Goal: Task Accomplishment & Management: Manage account settings

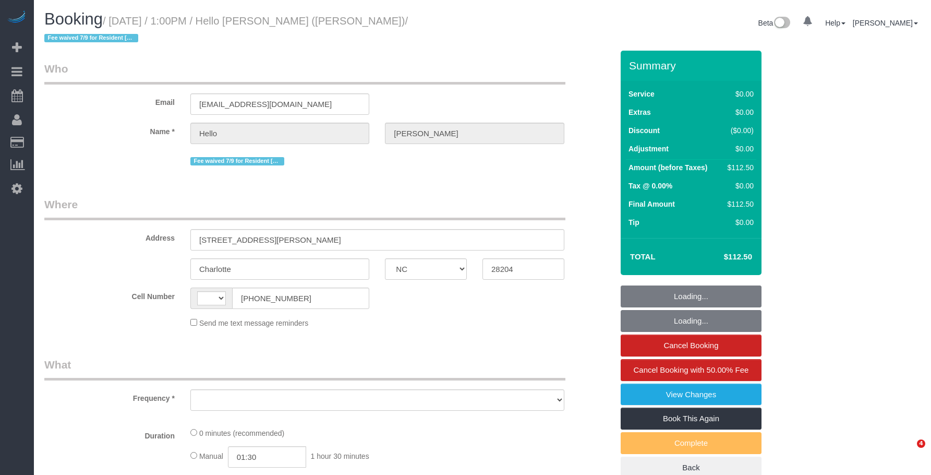
select select "NC"
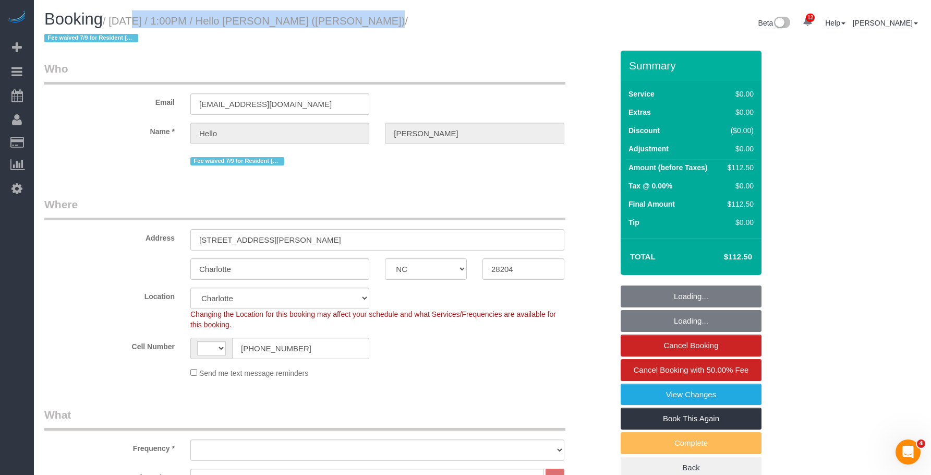
select select "string:[GEOGRAPHIC_DATA]"
select select "object:811"
select select "spot1"
select select "number:89"
select select "number:90"
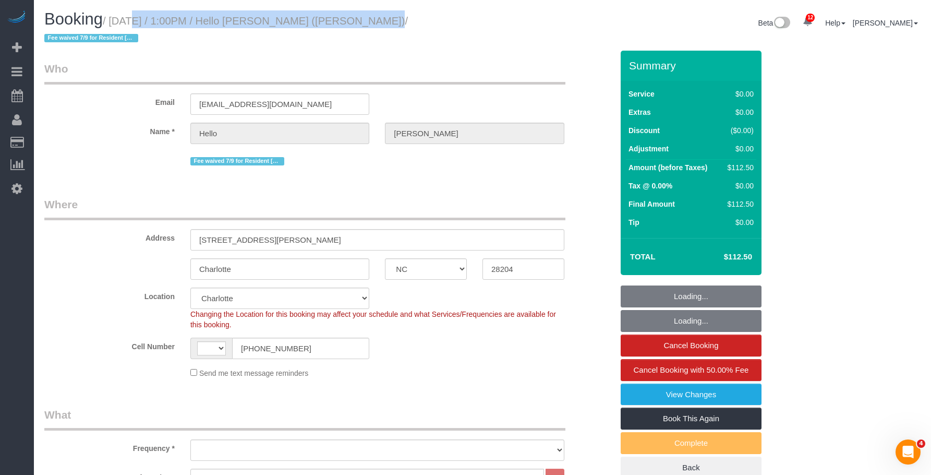
select select "number:15"
select select "number:5"
select select "object:988"
drag, startPoint x: 0, startPoint y: 0, endPoint x: 350, endPoint y: 21, distance: 350.6
click at [350, 21] on small "/ [DATE] / 1:00PM / Hello [PERSON_NAME] ([PERSON_NAME]) / Fee waived 7/9 for Re…" at bounding box center [226, 29] width 364 height 29
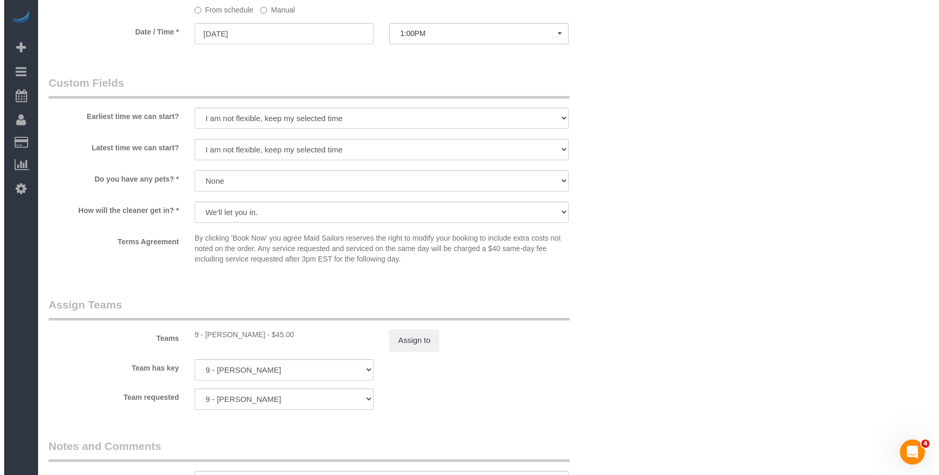
scroll to position [1043, 0]
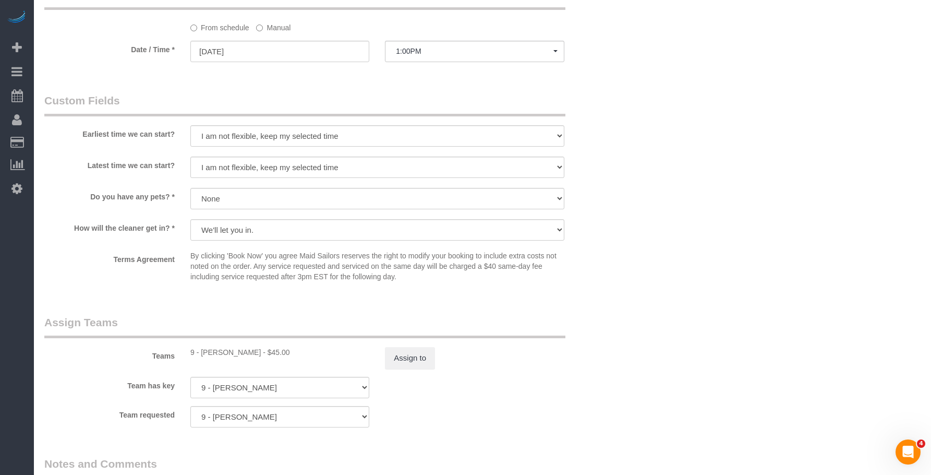
click at [279, 19] on label "Manual" at bounding box center [273, 26] width 34 height 14
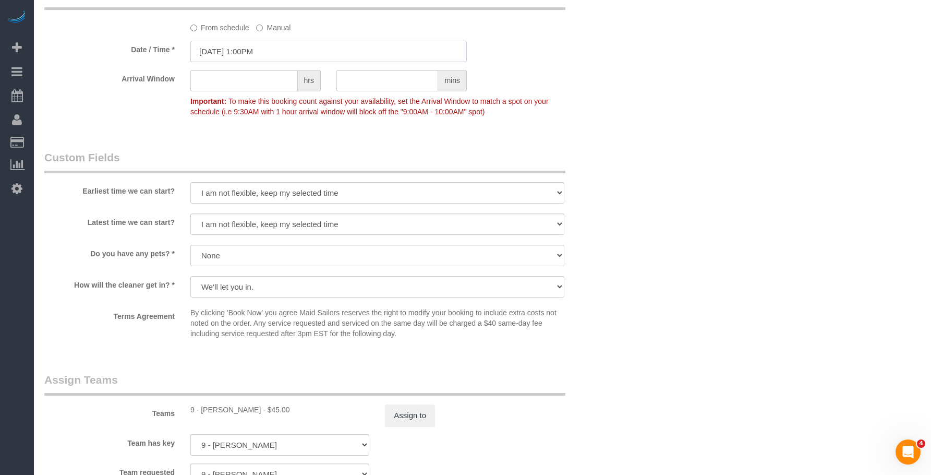
click at [333, 44] on input "[DATE] 1:00PM" at bounding box center [328, 51] width 276 height 21
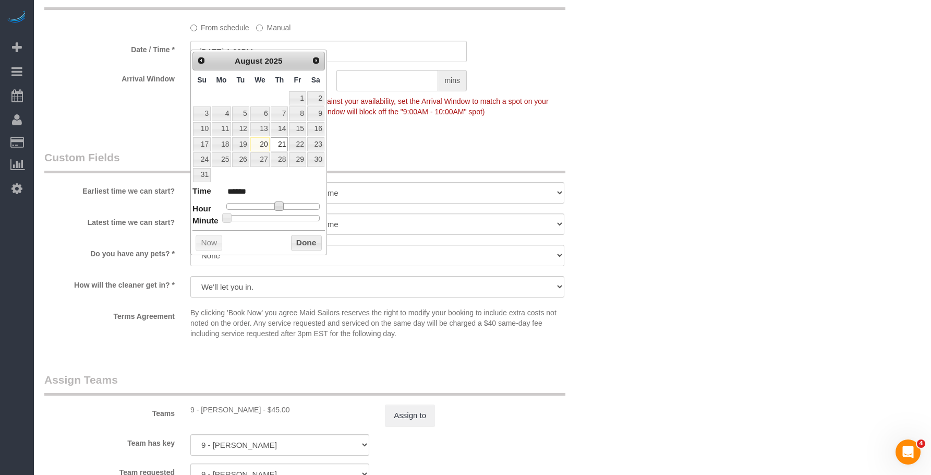
type input "[DATE] 2:00PM"
type input "******"
type input "[DATE] 3:00PM"
type input "******"
drag, startPoint x: 283, startPoint y: 207, endPoint x: 289, endPoint y: 208, distance: 6.3
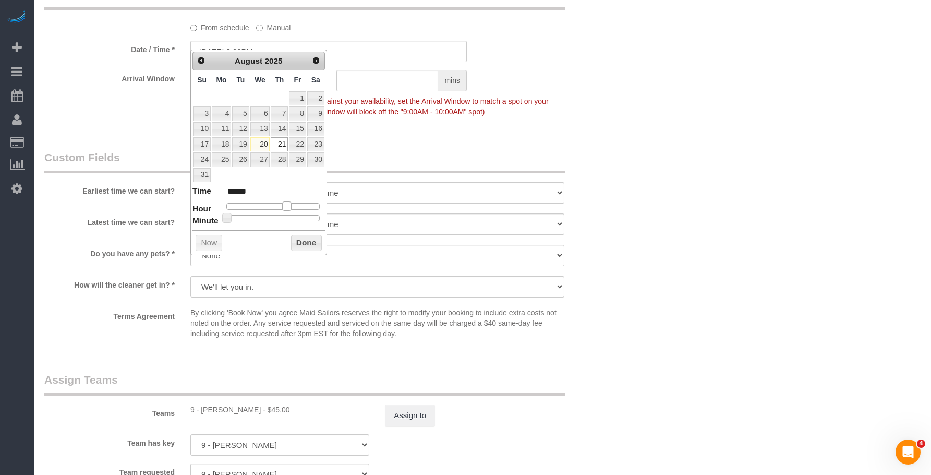
click at [289, 208] on span at bounding box center [286, 205] width 9 height 9
drag, startPoint x: 746, startPoint y: 236, endPoint x: 590, endPoint y: 326, distance: 180.6
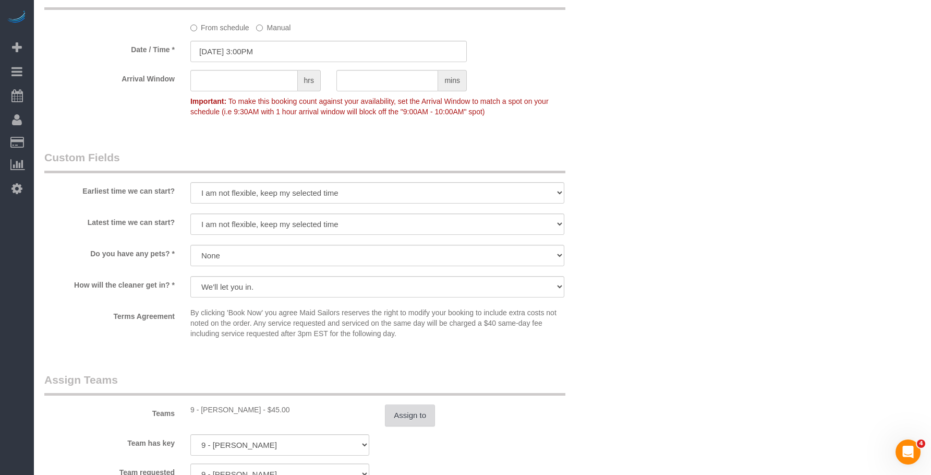
click at [422, 406] on button "Assign to" at bounding box center [410, 415] width 50 height 22
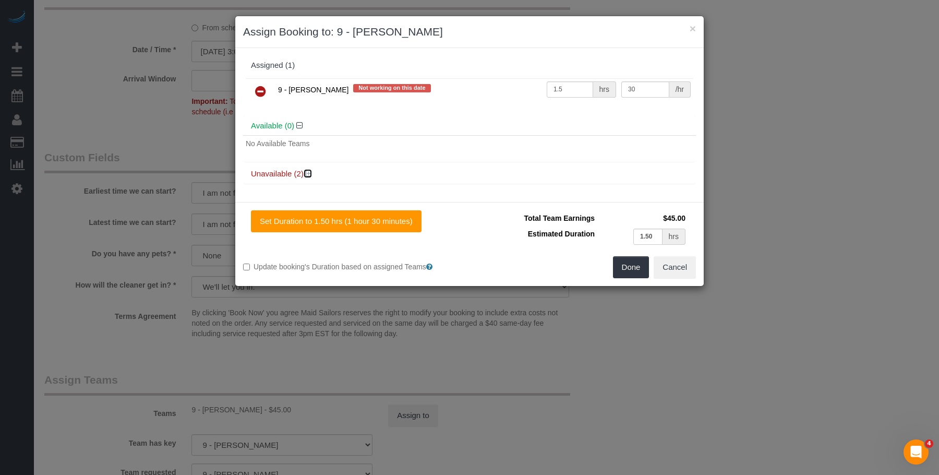
click at [308, 173] on icon at bounding box center [309, 174] width 6 height 8
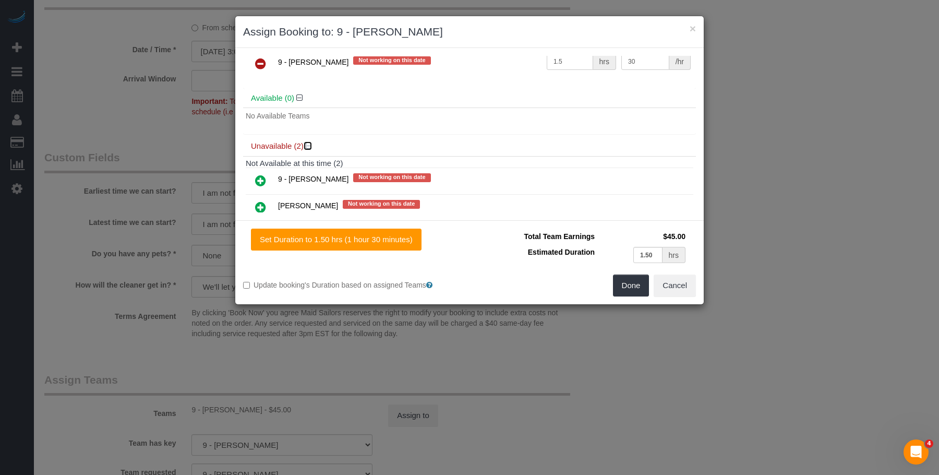
scroll to position [52, 0]
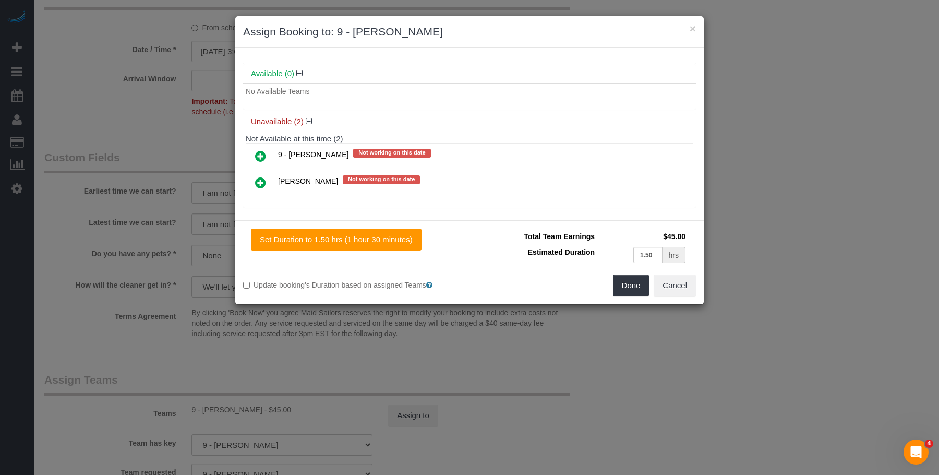
click at [263, 158] on icon at bounding box center [260, 156] width 11 height 13
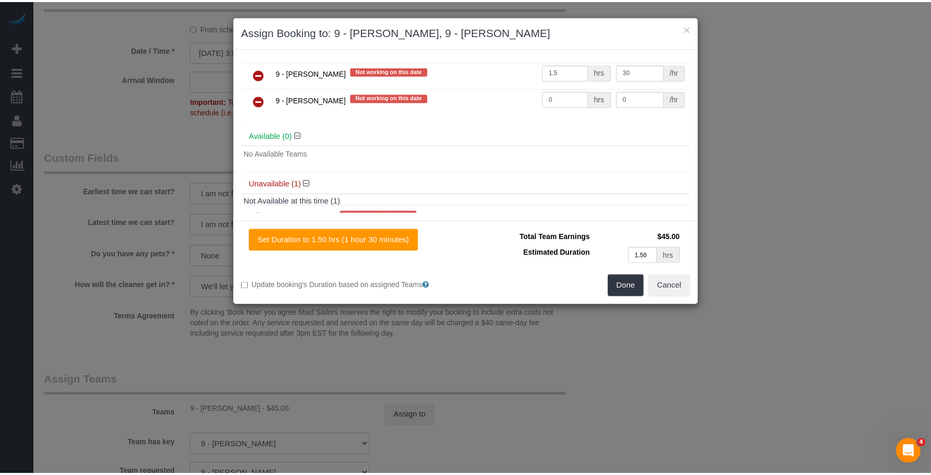
scroll to position [0, 0]
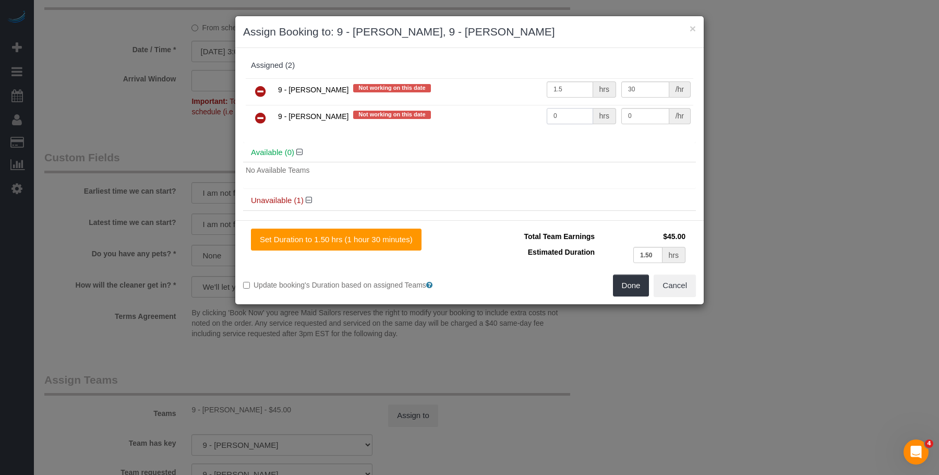
drag, startPoint x: 561, startPoint y: 118, endPoint x: 505, endPoint y: 118, distance: 55.3
click at [509, 118] on tr "9 - [PERSON_NAME] Not working on this date 0 hrs 0 /hr" at bounding box center [470, 118] width 448 height 27
type input "1"
type input "1.5"
drag, startPoint x: 648, startPoint y: 117, endPoint x: 588, endPoint y: 119, distance: 60.0
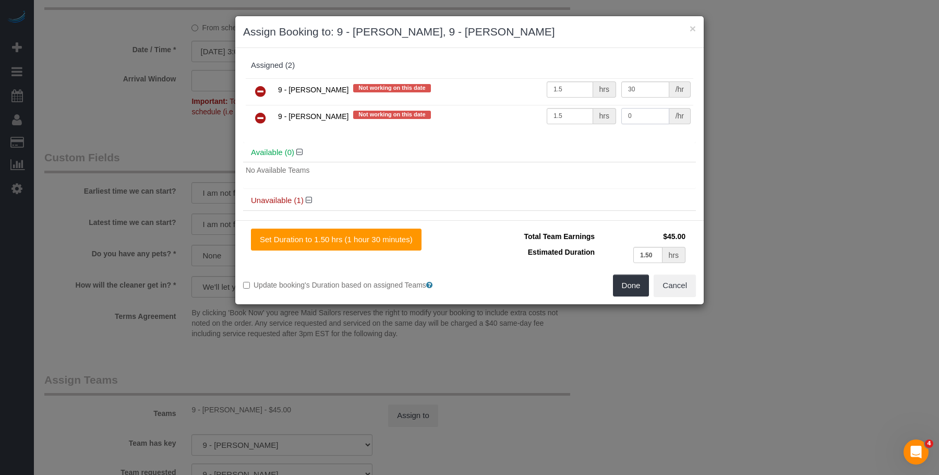
click at [588, 119] on tr "9 - [PERSON_NAME] Not working on this date 1.5 hrs 0 /hr" at bounding box center [470, 118] width 448 height 27
type input "30"
click at [257, 91] on icon at bounding box center [260, 91] width 11 height 13
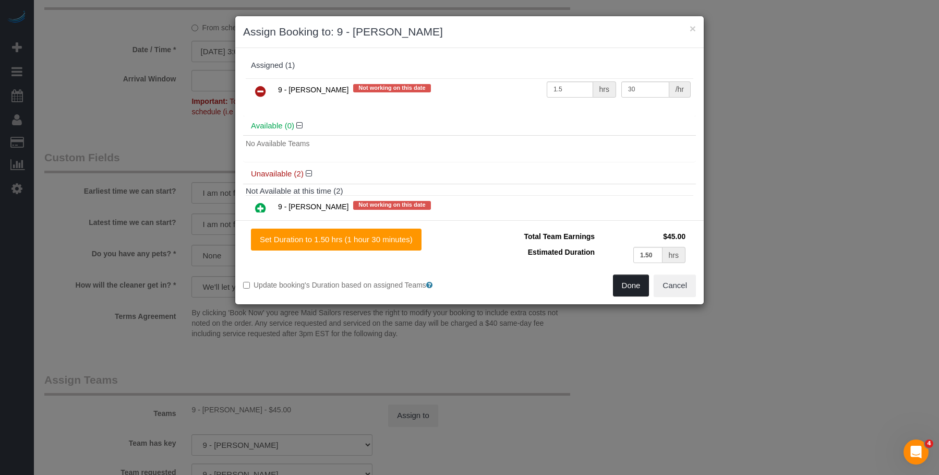
click at [632, 291] on button "Done" at bounding box center [631, 285] width 37 height 22
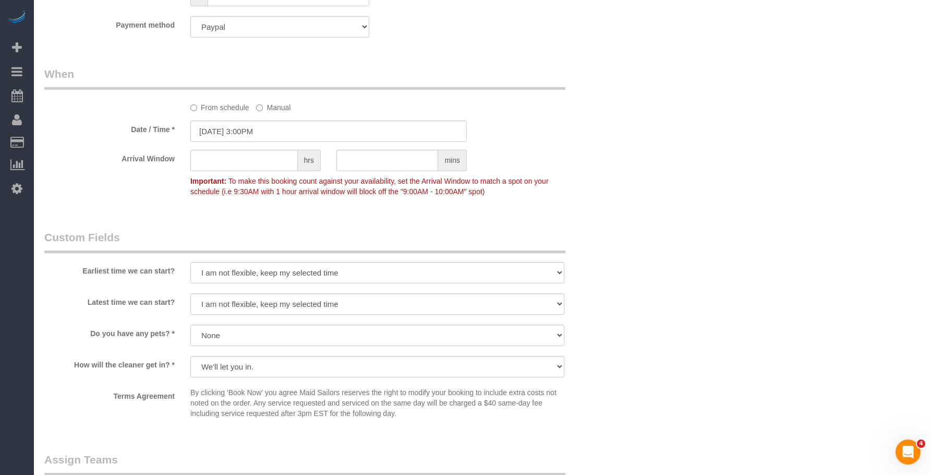
scroll to position [1043, 0]
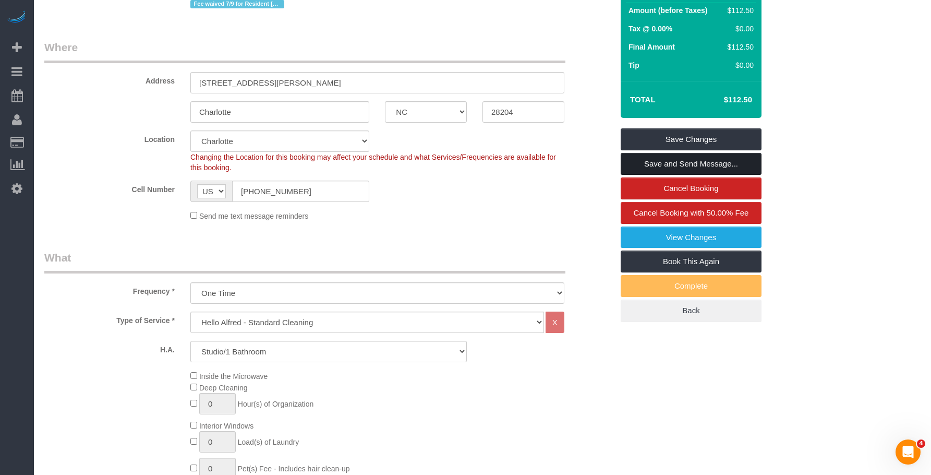
scroll to position [156, 0]
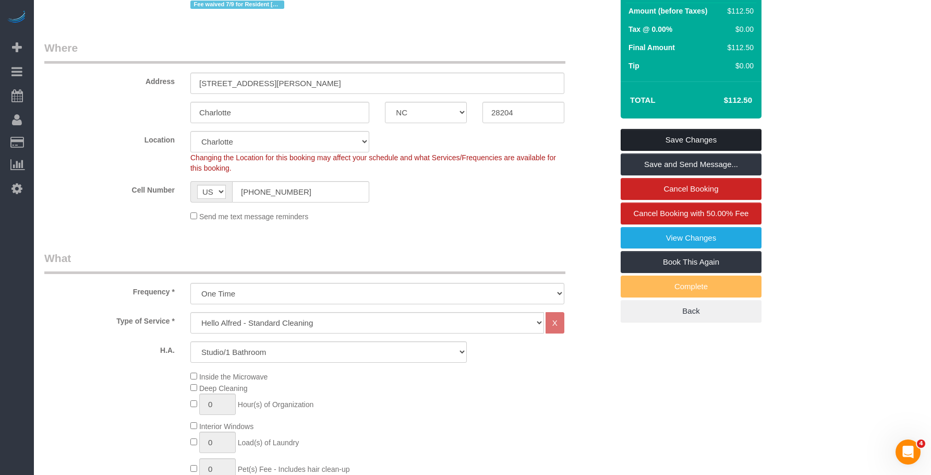
click at [717, 129] on link "Save Changes" at bounding box center [691, 140] width 141 height 22
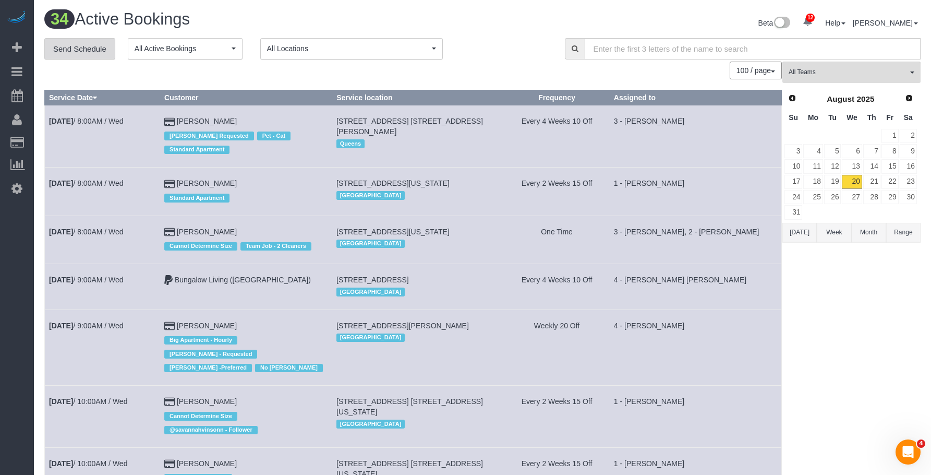
click at [80, 53] on link "Send Schedule" at bounding box center [79, 49] width 71 height 22
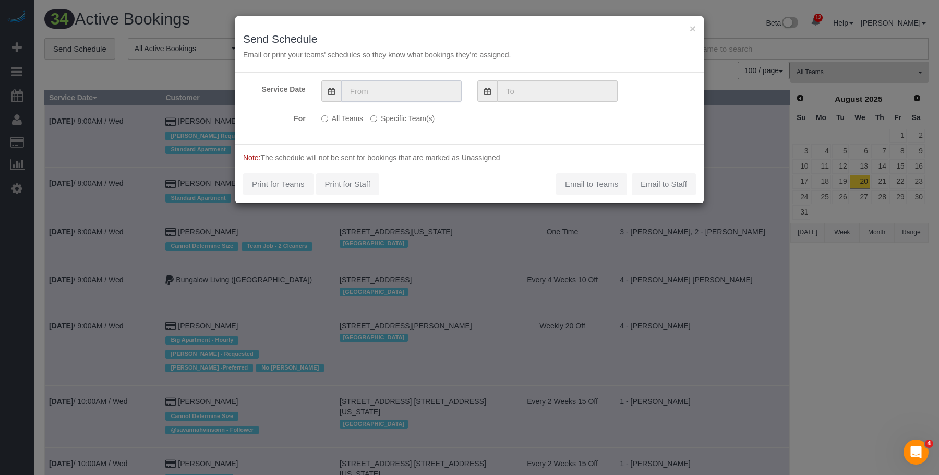
click at [432, 93] on input "text" at bounding box center [401, 90] width 120 height 21
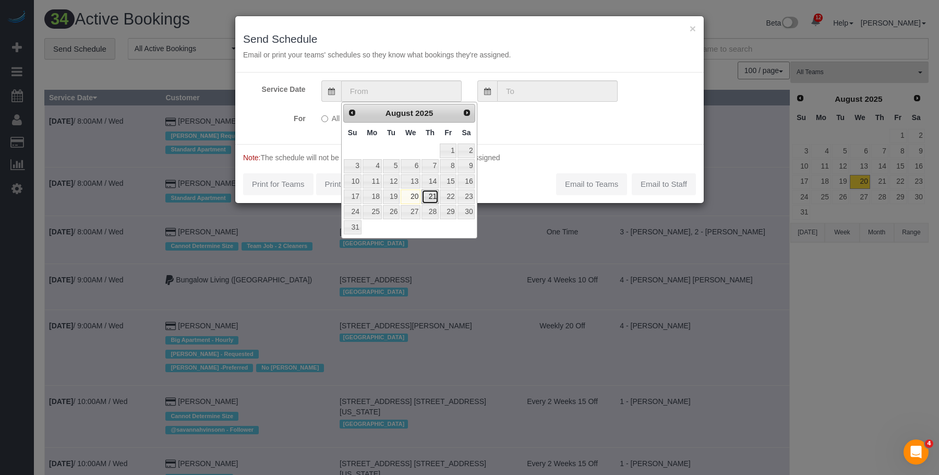
click at [429, 198] on link "21" at bounding box center [429, 196] width 17 height 14
type input "[DATE]"
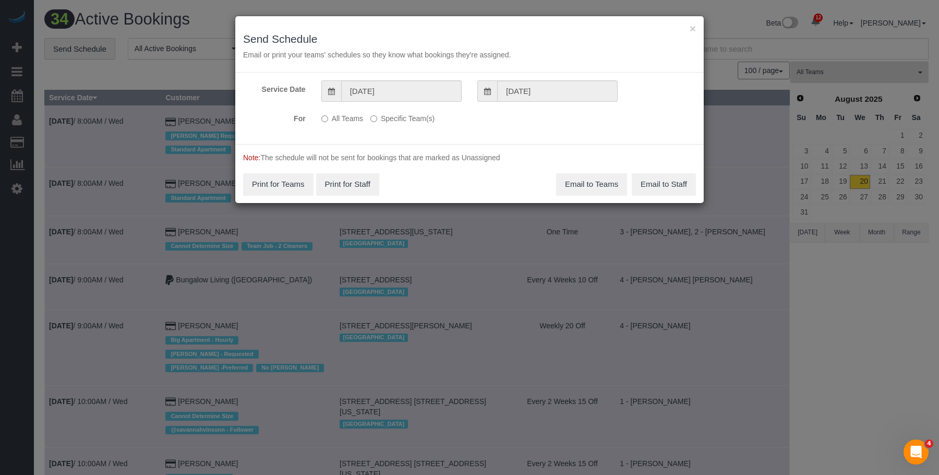
click at [422, 118] on label "Specific Team(s)" at bounding box center [402, 117] width 64 height 14
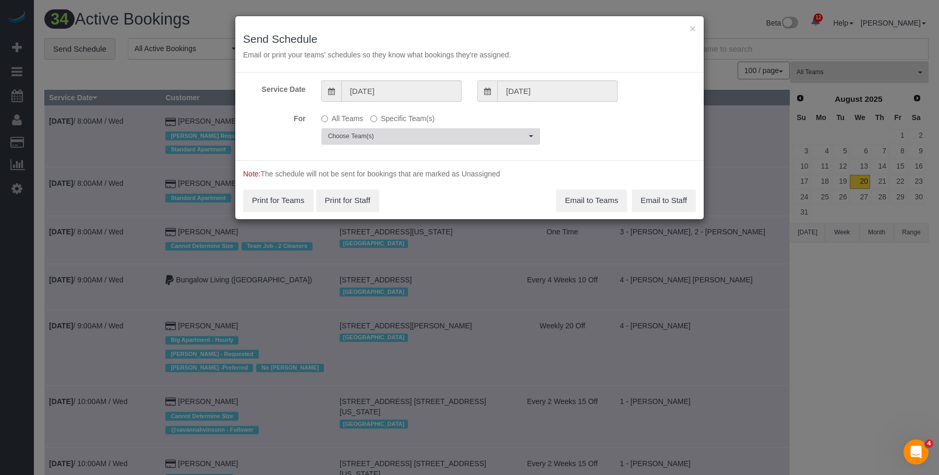
click at [458, 134] on button "Choose Team(s)" at bounding box center [430, 136] width 219 height 16
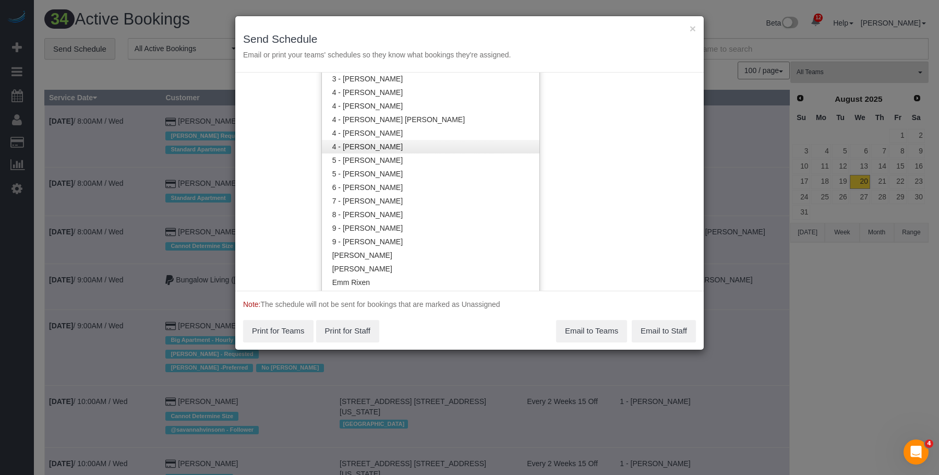
scroll to position [1097, 0]
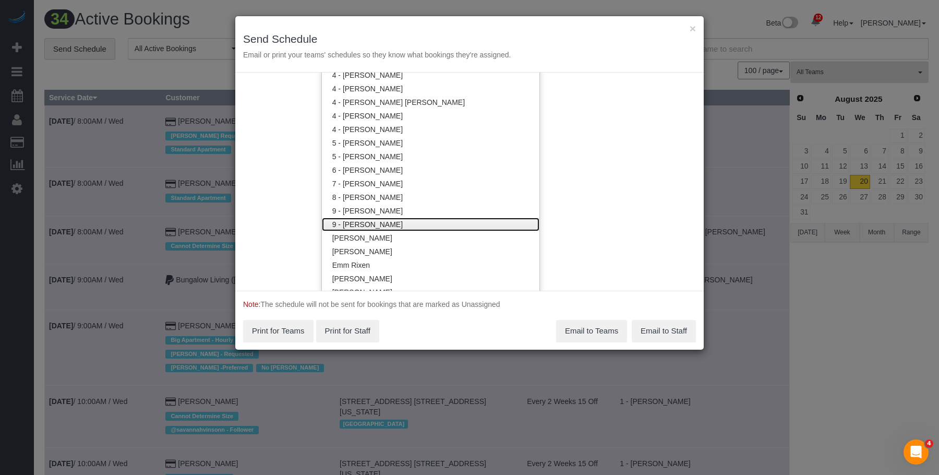
click at [381, 217] on link "9 - [PERSON_NAME]" at bounding box center [430, 224] width 217 height 14
click at [467, 31] on div "× Send Schedule Email or print your teams' schedules so they know what bookings…" at bounding box center [469, 44] width 468 height 56
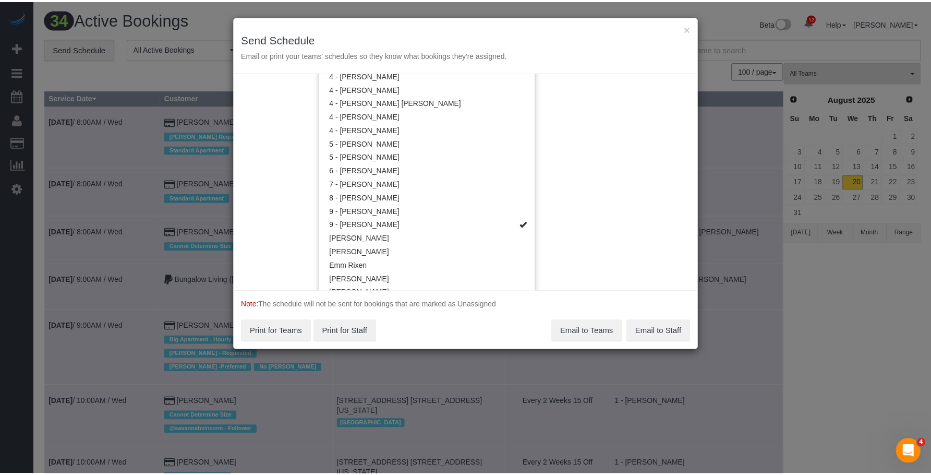
scroll to position [0, 0]
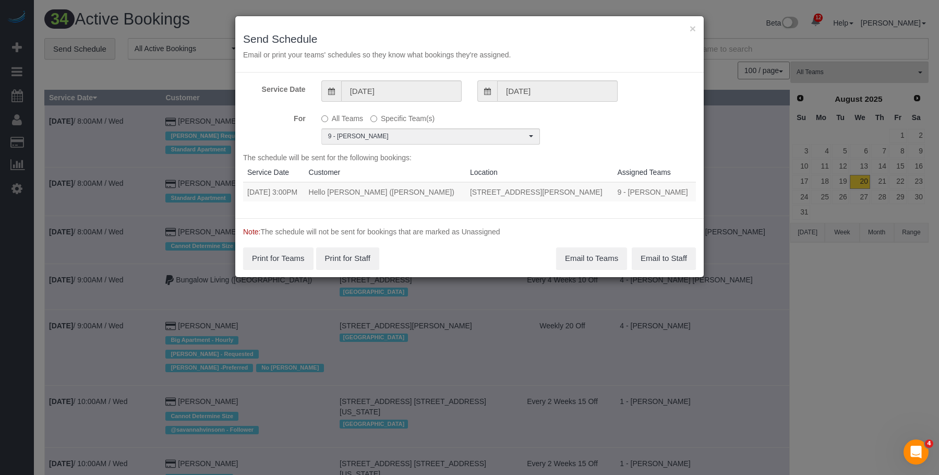
drag, startPoint x: 246, startPoint y: 190, endPoint x: 596, endPoint y: 191, distance: 350.0
click at [596, 191] on tr "[DATE] 3:00PM Hello [PERSON_NAME] ([PERSON_NAME]) [STREET_ADDRESS][PERSON_NAME]…" at bounding box center [469, 191] width 453 height 19
copy tr "[DATE] 3:00PM Hello [PERSON_NAME] ([PERSON_NAME]) [STREET_ADDRESS][PERSON_NAME]"
click at [582, 255] on button "Email to Teams" at bounding box center [591, 258] width 71 height 22
